Goal: Find specific page/section: Find specific page/section

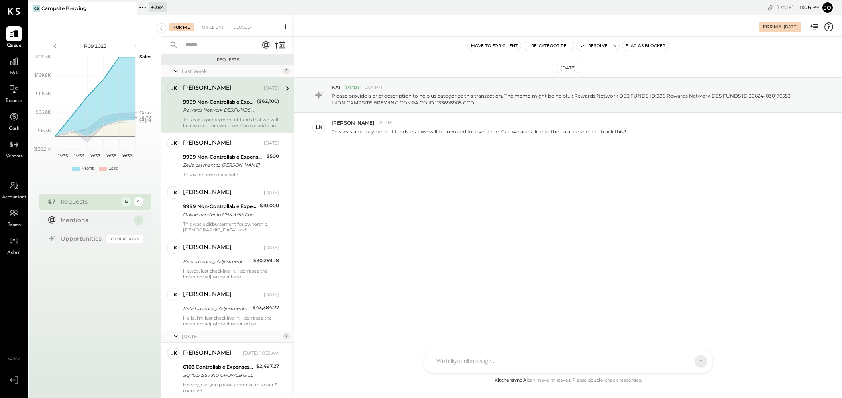
click at [463, 259] on div "[DATE] KAI System 10:04 PM Please provide a brief description to help us catego…" at bounding box center [568, 206] width 548 height 339
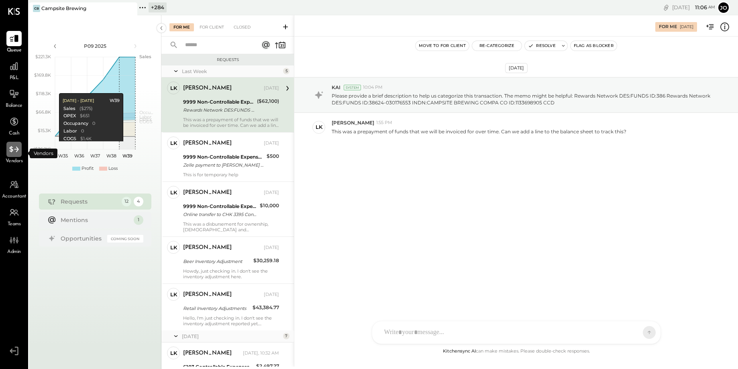
click at [15, 154] on icon at bounding box center [14, 149] width 10 height 10
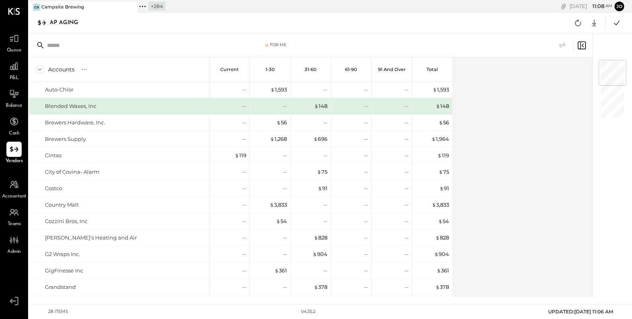
click at [517, 139] on div "Accounts S % GL Current 1-30 31-60 61-90 91 and Over Total Auto-Chlor Blended W…" at bounding box center [311, 177] width 565 height 240
